Goal: Obtain resource: Obtain resource

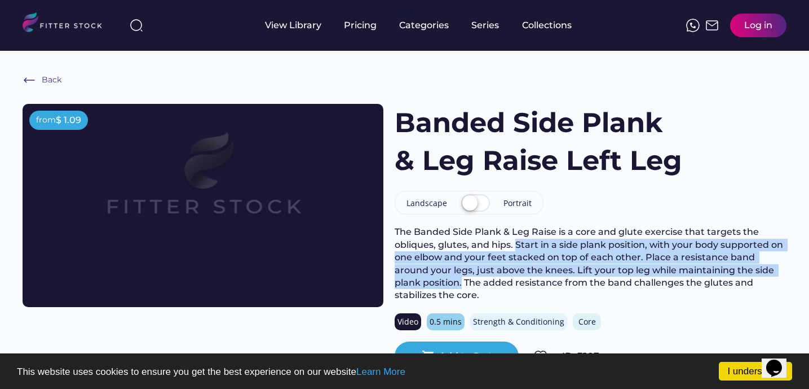
drag, startPoint x: 516, startPoint y: 246, endPoint x: 463, endPoint y: 283, distance: 64.0
click at [463, 283] on div "The Banded Side Plank & Leg Raise is a core and glute exercise that targets the…" at bounding box center [591, 264] width 392 height 76
copy div "Start in a side plank position, with your body supported on one elbow and your …"
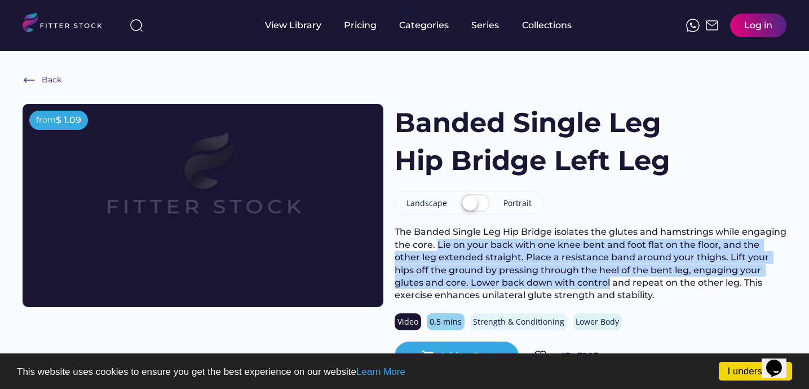
drag, startPoint x: 485, startPoint y: 246, endPoint x: 609, endPoint y: 284, distance: 130.4
click at [609, 284] on div "The Banded Single Leg Hip Bridge isolates the glutes and hamstrings while engag…" at bounding box center [591, 264] width 392 height 76
copy div "Lie on your back with one knee bent and foot flat on the floor, and the other l…"
